Goal: Task Accomplishment & Management: Use online tool/utility

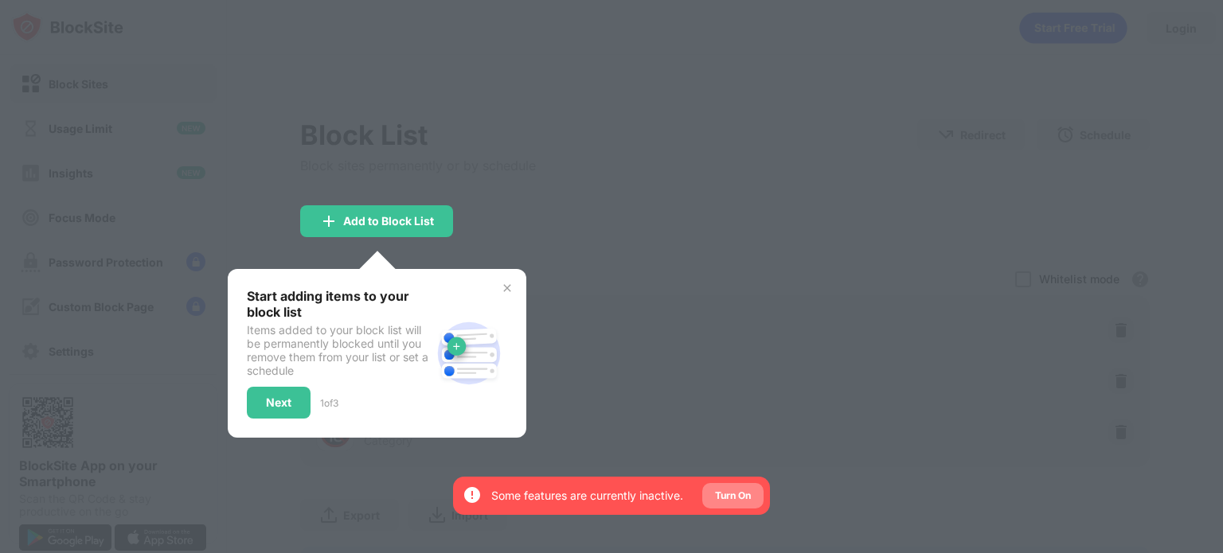
click at [733, 493] on div "Turn On" at bounding box center [733, 496] width 36 height 16
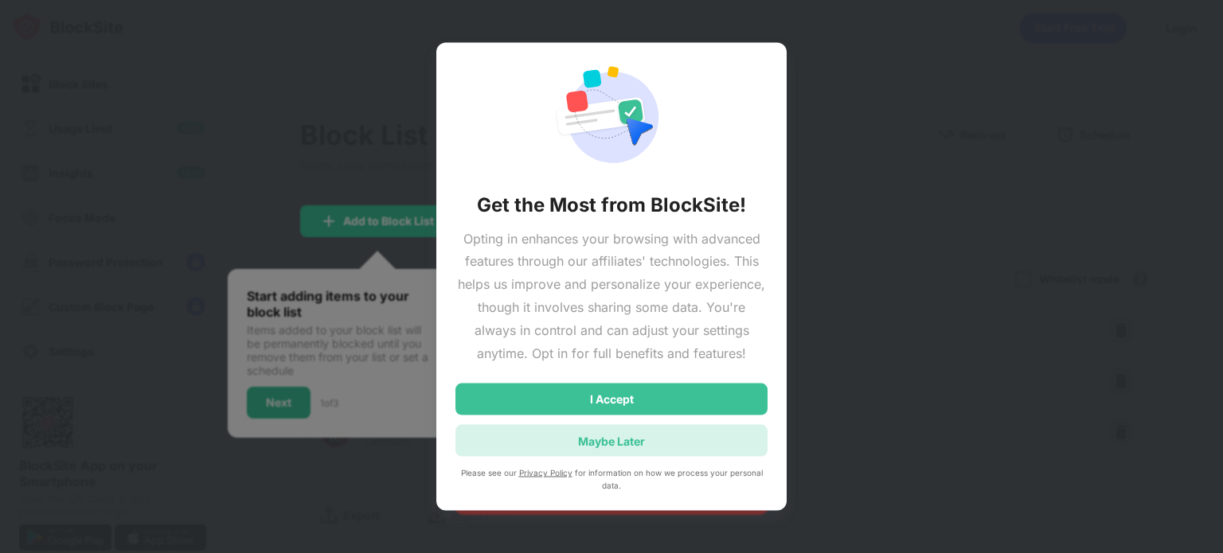
click at [599, 450] on div "Maybe Later" at bounding box center [611, 441] width 312 height 32
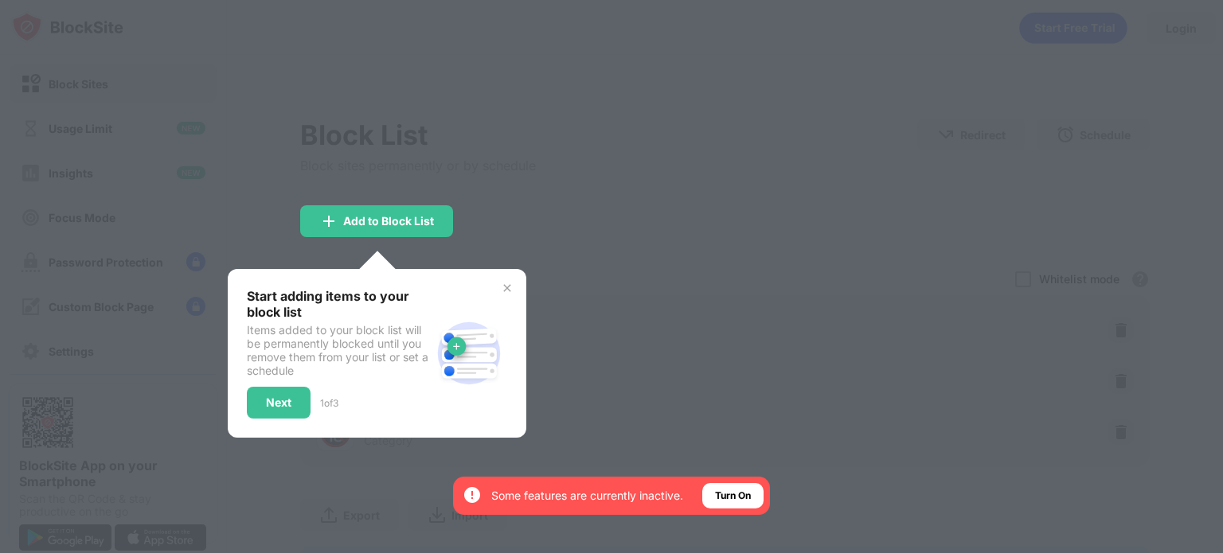
click at [506, 288] on img at bounding box center [507, 288] width 13 height 13
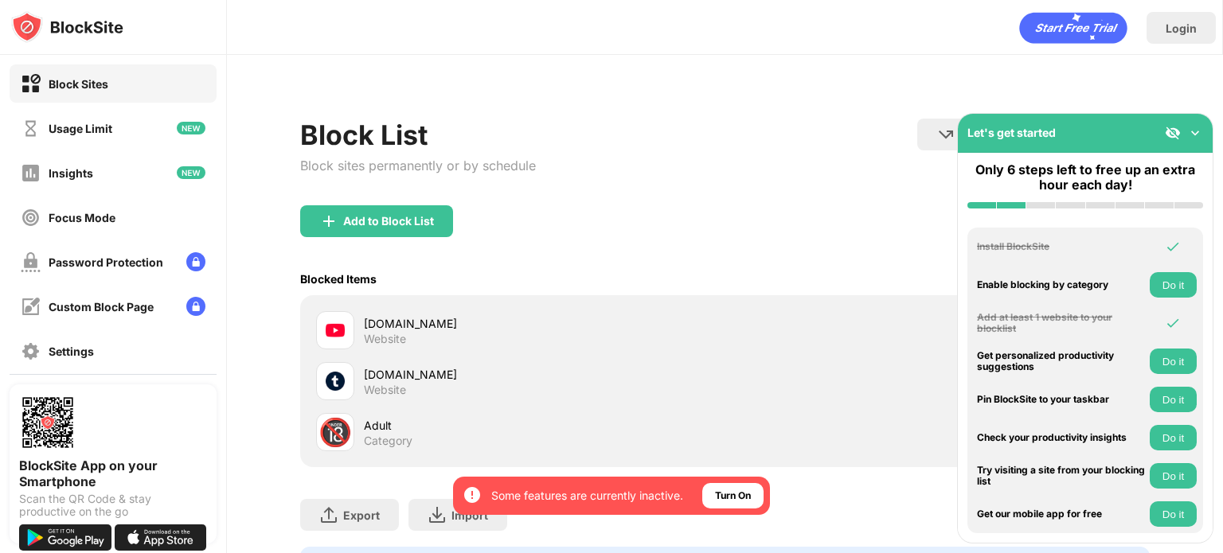
click at [1194, 136] on img at bounding box center [1195, 133] width 16 height 16
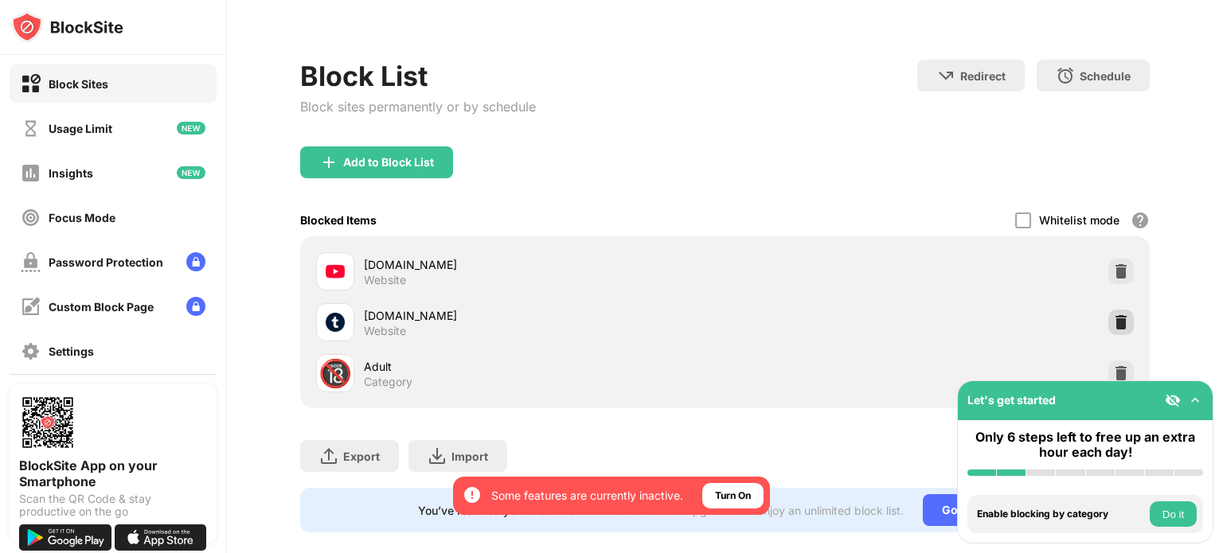
click at [1113, 324] on img at bounding box center [1121, 323] width 16 height 16
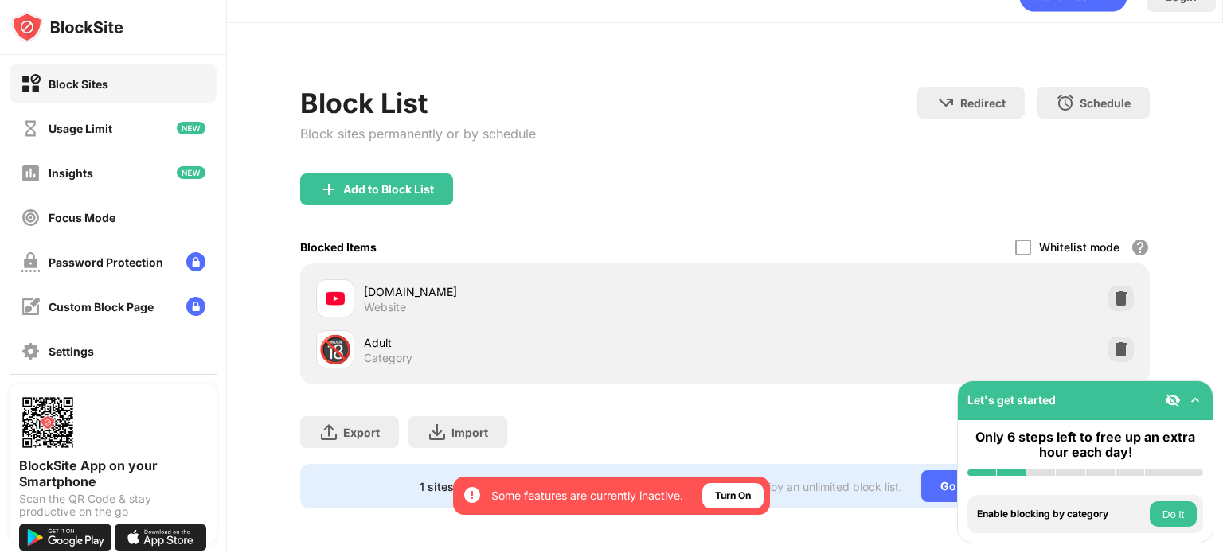
scroll to position [42, 0]
click at [1113, 291] on img at bounding box center [1121, 299] width 16 height 16
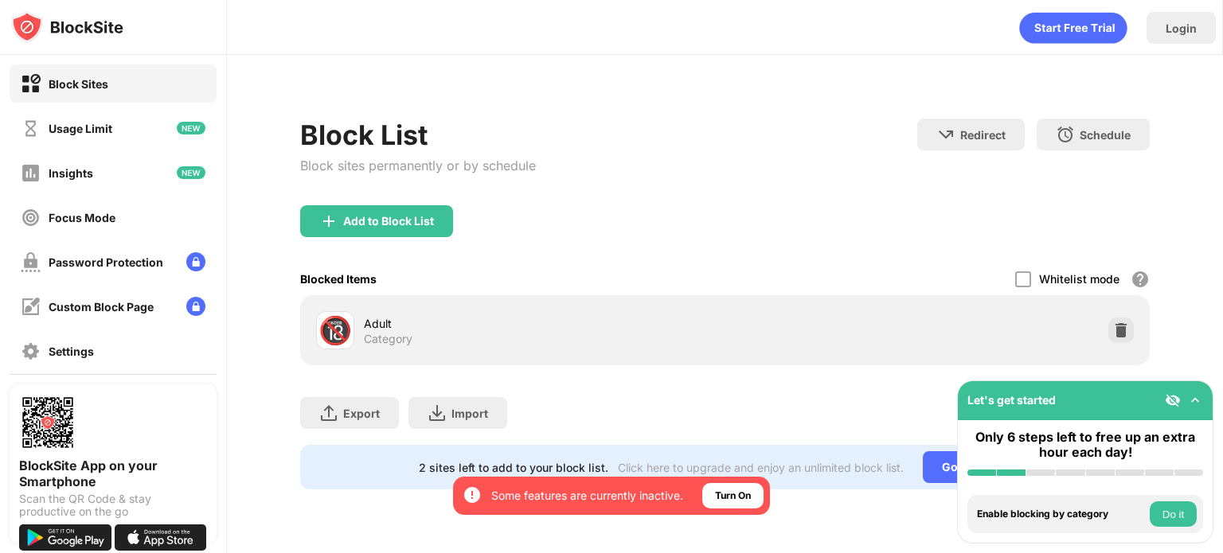
scroll to position [0, 0]
